Goal: Browse casually: Explore the website without a specific task or goal

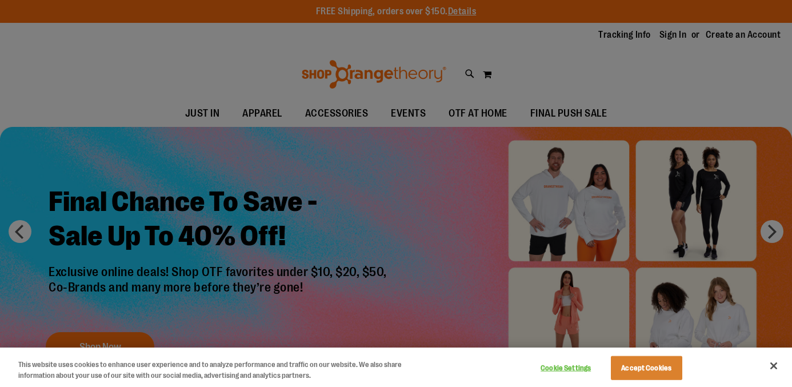
click at [552, 67] on div at bounding box center [396, 193] width 792 height 387
click at [775, 359] on button "Close" at bounding box center [773, 365] width 25 height 25
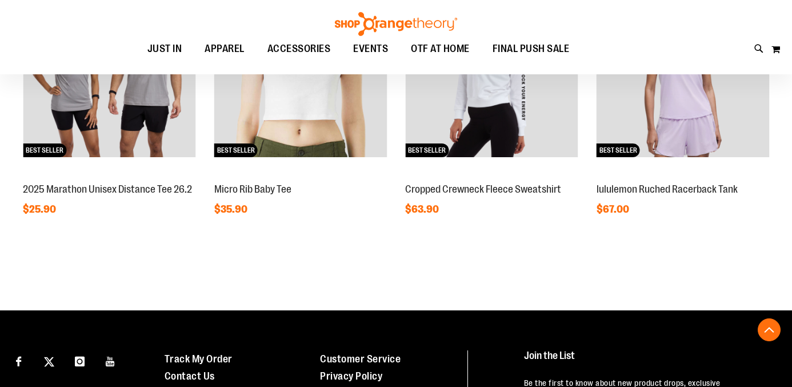
scroll to position [1133, 0]
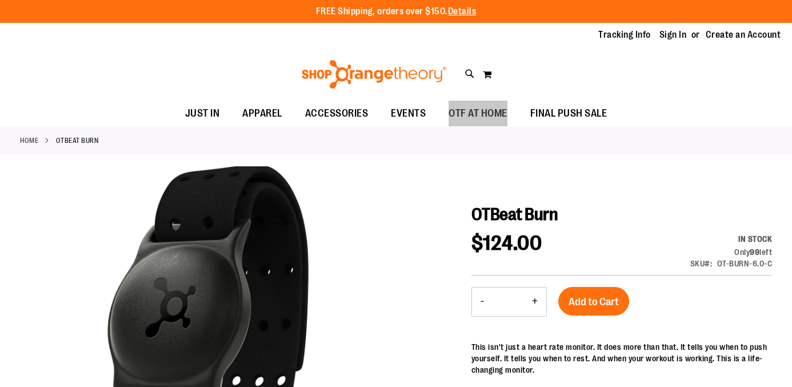
click at [0, 0] on div "FREE Shipping, orders over $150. Details To order the Spring Dri Tri event bund…" at bounding box center [396, 63] width 792 height 127
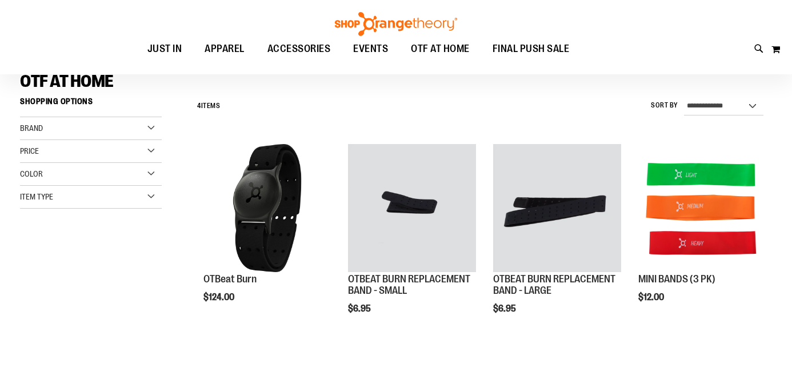
scroll to position [78, 0]
